Goal: Check status: Check status

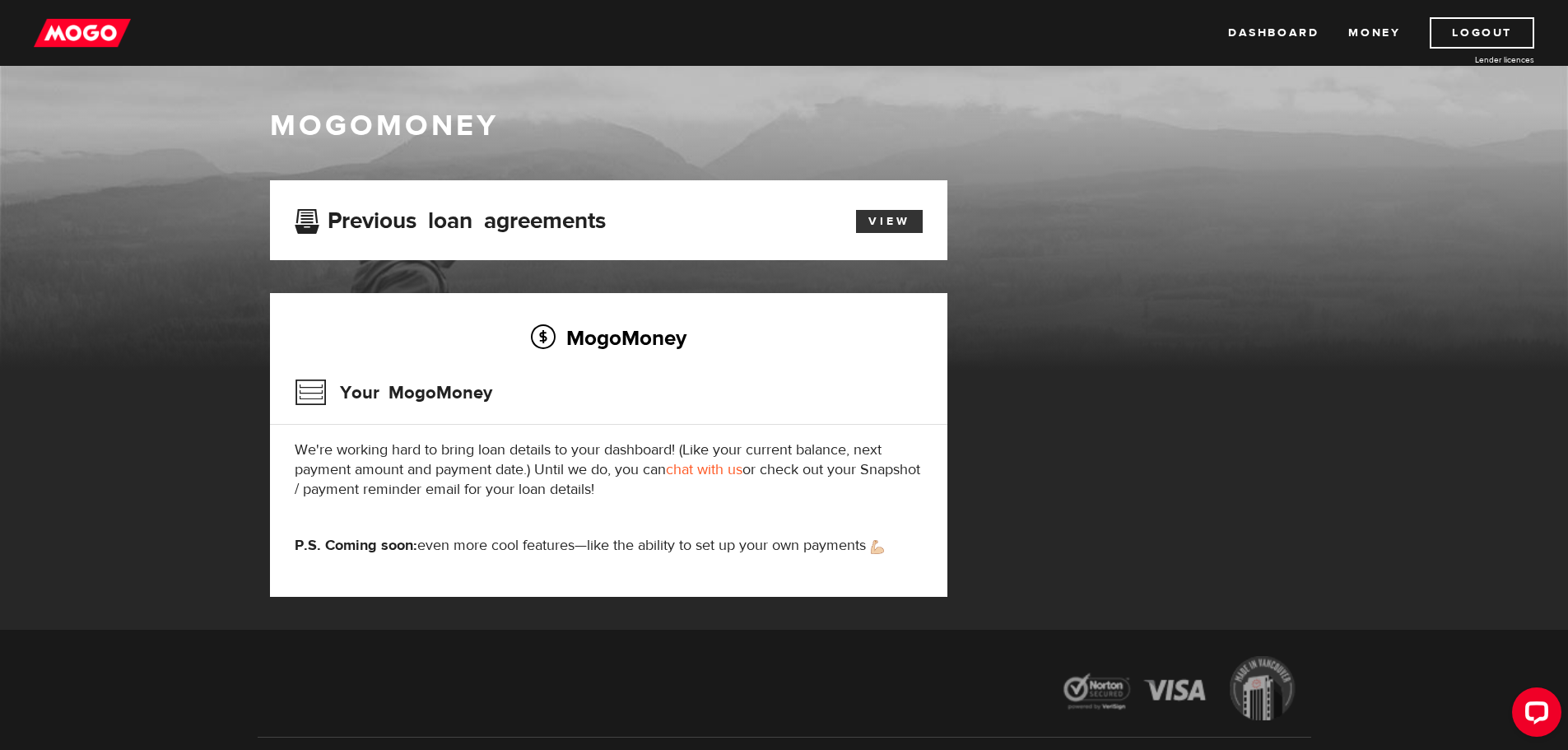
click at [905, 225] on link "View" at bounding box center [890, 221] width 67 height 23
click at [871, 225] on link "View" at bounding box center [890, 221] width 67 height 23
